Goal: Check status

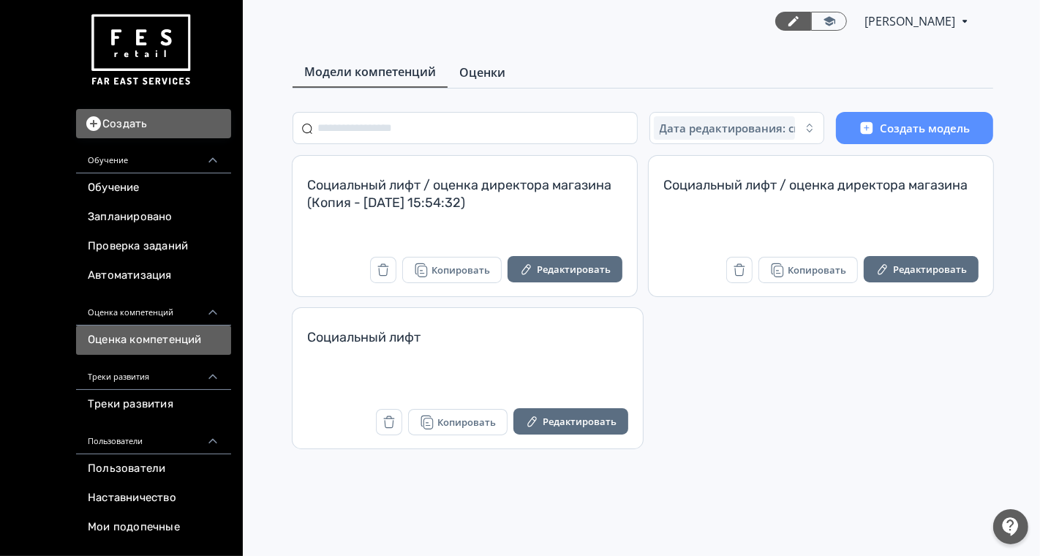
click at [478, 78] on span "Оценки" at bounding box center [482, 73] width 46 height 18
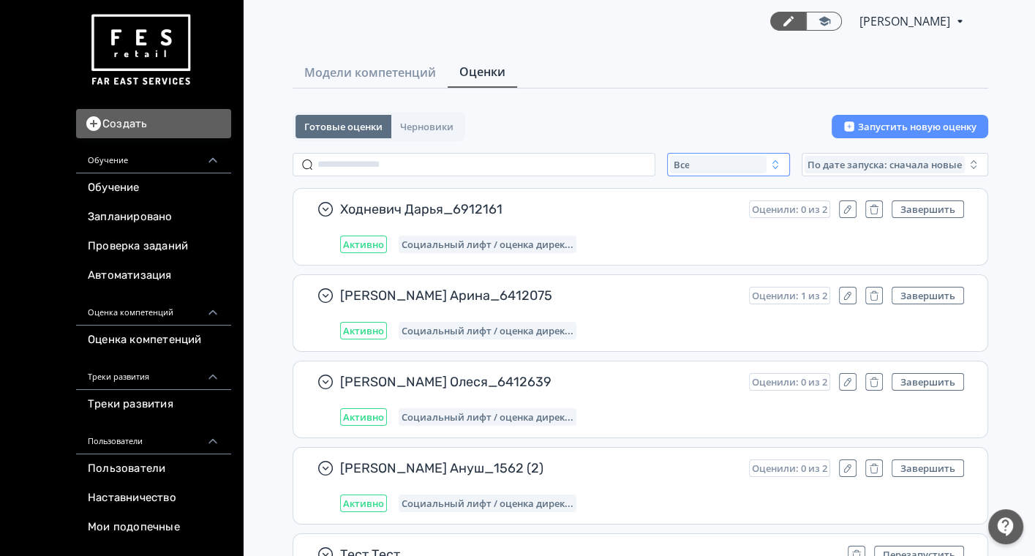
click at [752, 163] on div "Все" at bounding box center [718, 165] width 97 height 18
click at [713, 225] on span "Активные" at bounding box center [712, 224] width 53 height 15
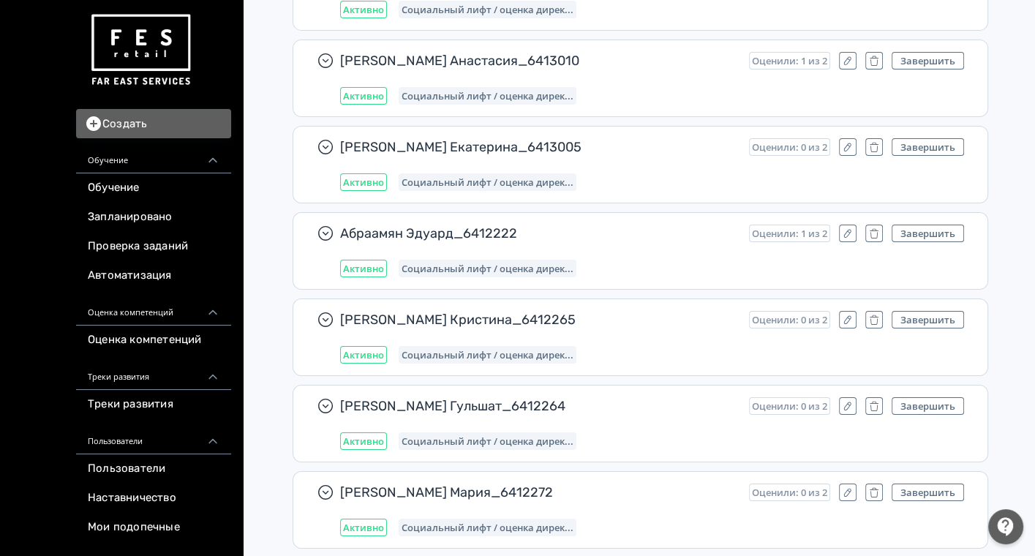
scroll to position [5272, 0]
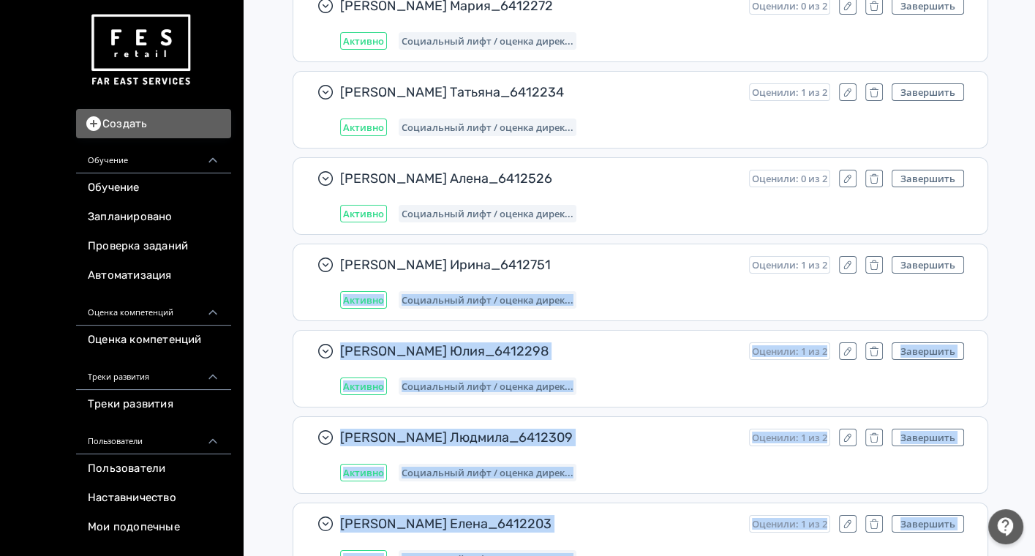
drag, startPoint x: 1034, startPoint y: 337, endPoint x: 1040, endPoint y: 566, distance: 229.0
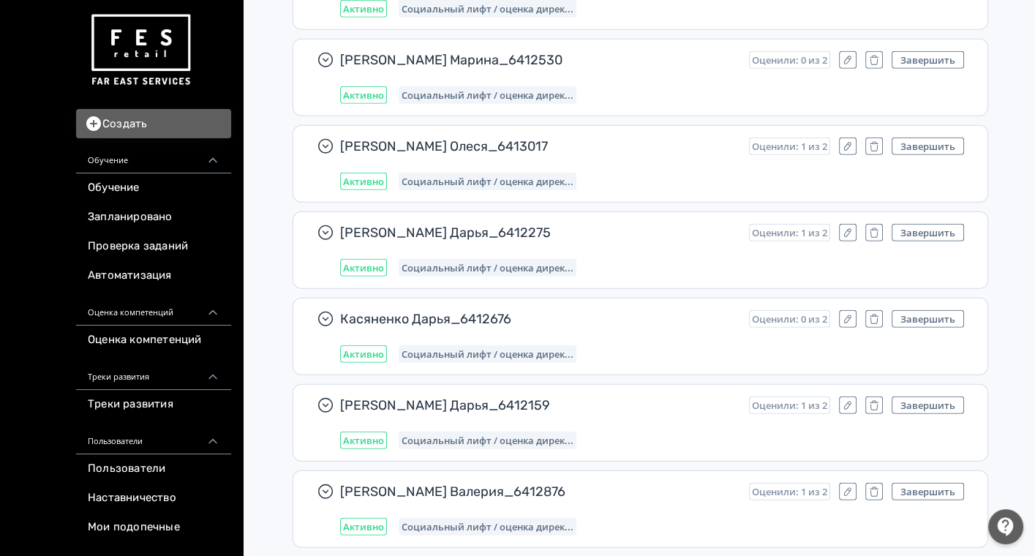
scroll to position [11011, 0]
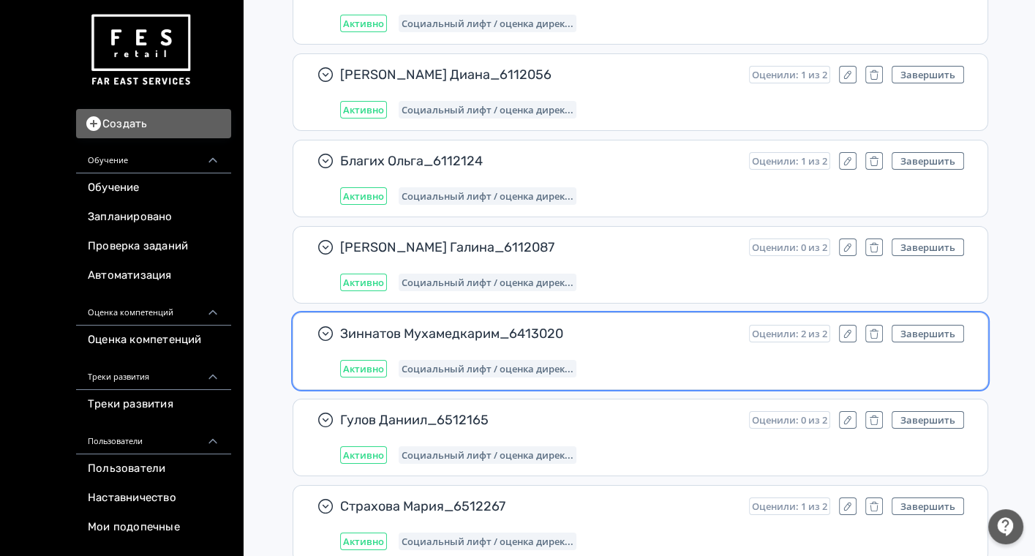
click at [659, 325] on span "Зиннатов Мухамедкарим_6413020" at bounding box center [538, 334] width 397 height 18
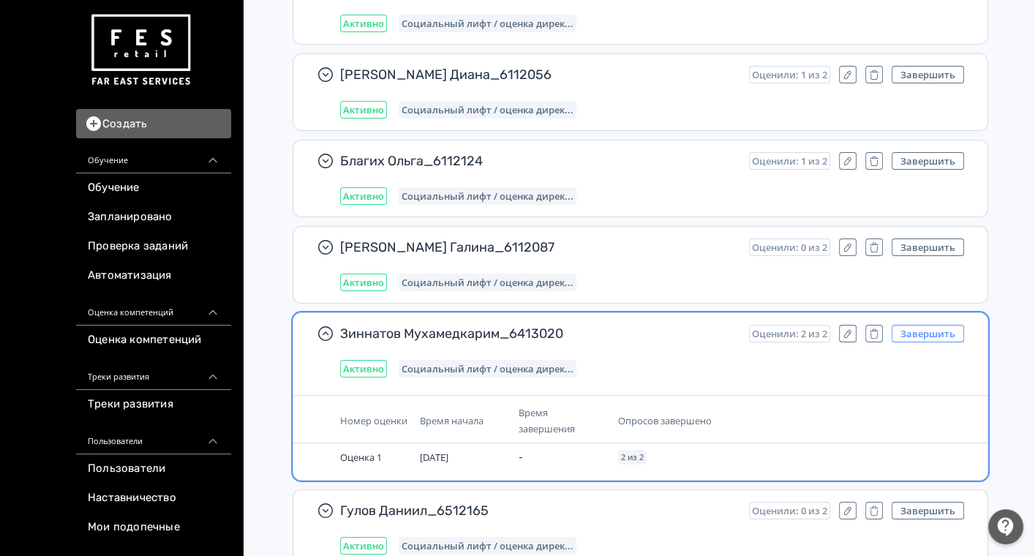
click at [946, 325] on button "Завершить" at bounding box center [928, 334] width 72 height 18
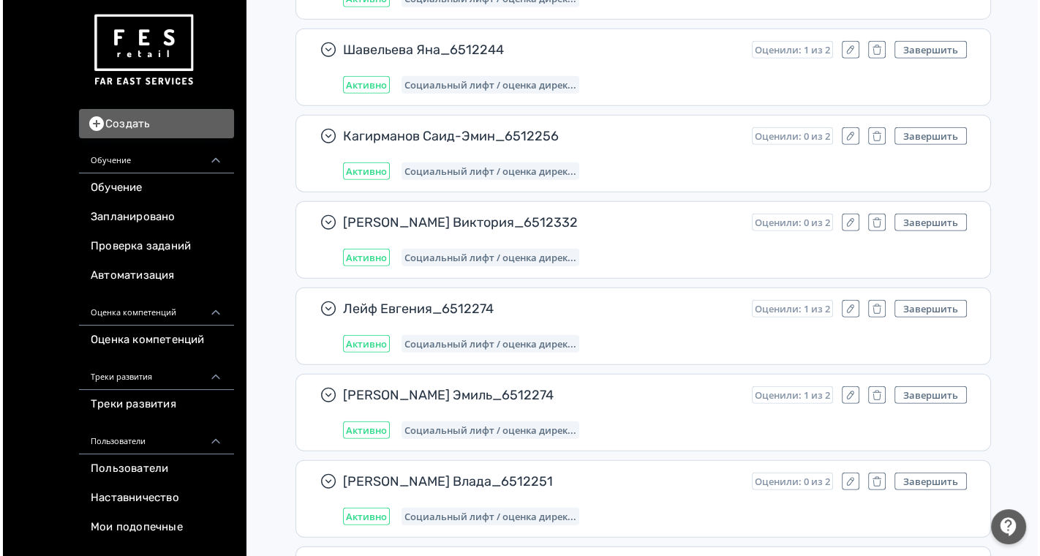
scroll to position [0, 0]
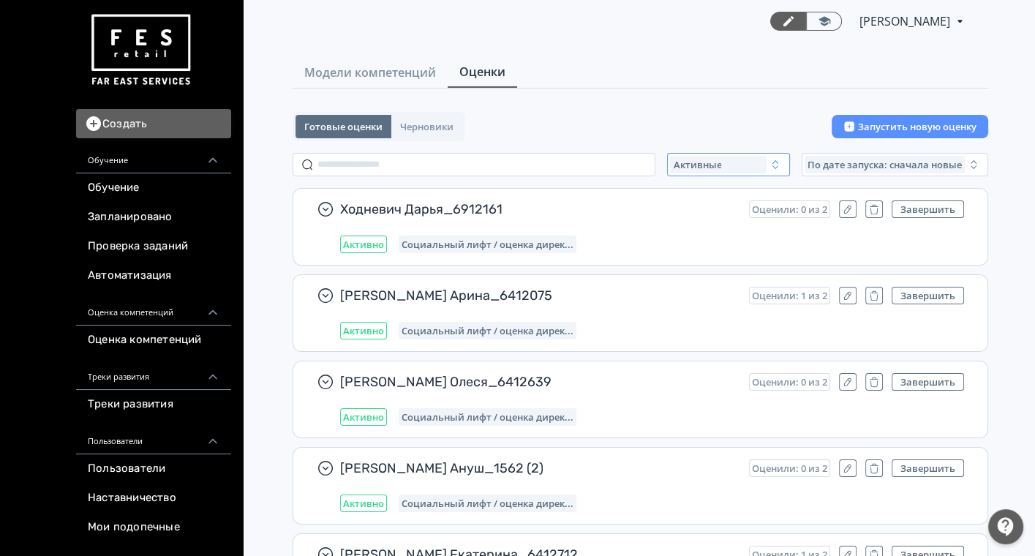
click at [723, 165] on div "Активные" at bounding box center [718, 165] width 97 height 18
click at [708, 252] on span "Завершенные" at bounding box center [724, 251] width 76 height 15
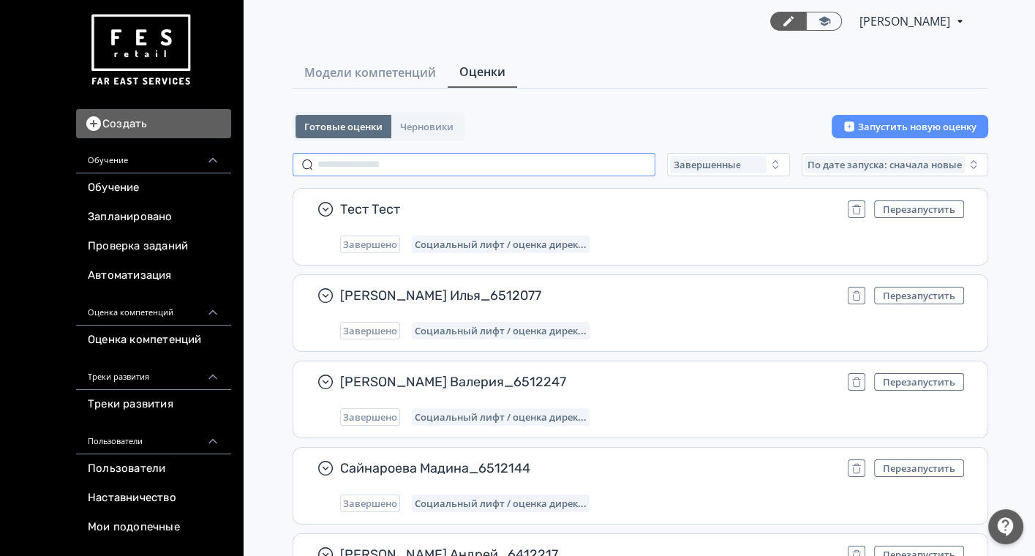
click at [407, 153] on input "text" at bounding box center [474, 164] width 363 height 23
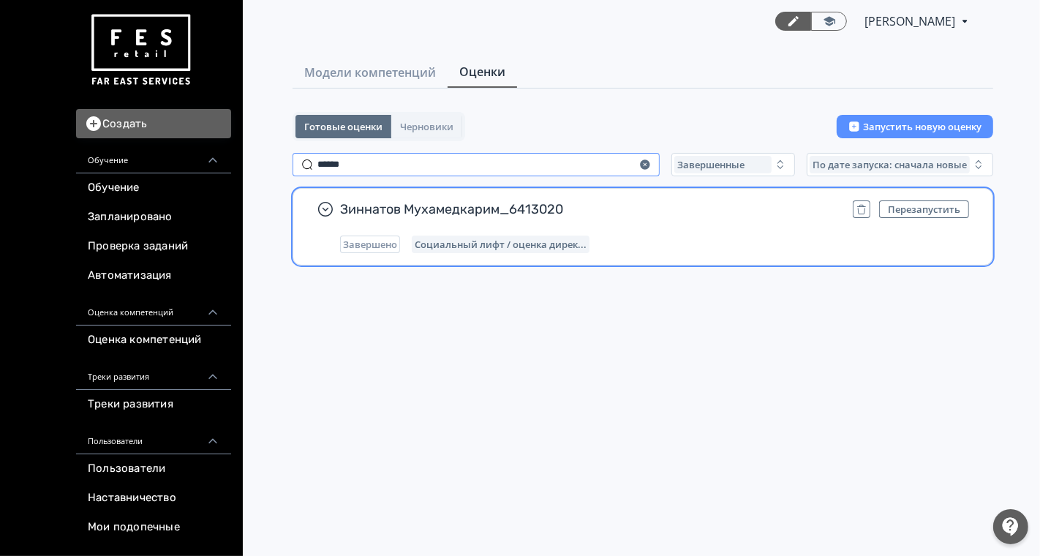
type input "******"
click at [696, 226] on div "Зиннатов Мухамедкарим_6413020 Перезапустить Завершено Социальный лифт / оценка …" at bounding box center [654, 226] width 629 height 53
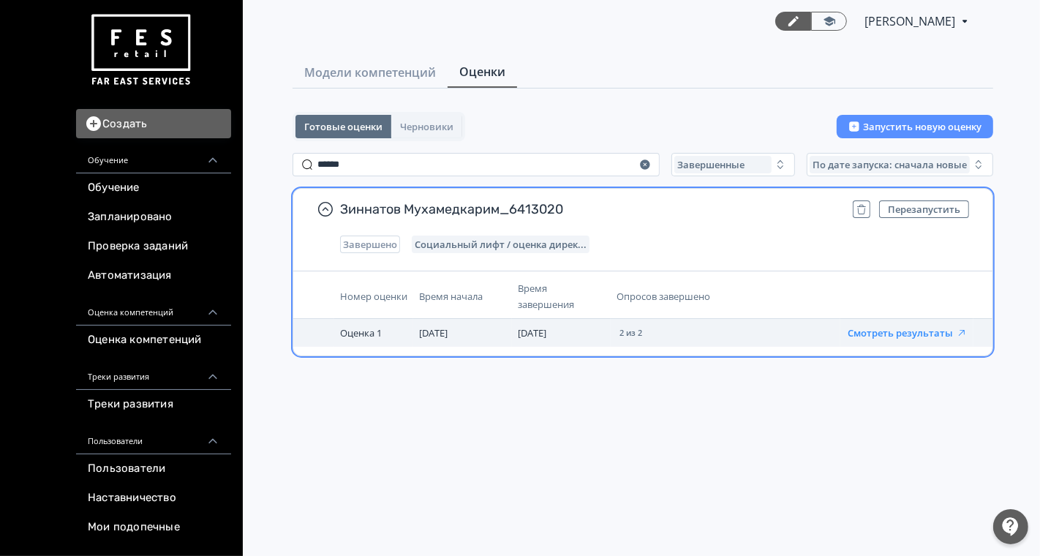
click at [878, 335] on button "Смотреть результаты" at bounding box center [908, 333] width 120 height 12
